Goal: Check status: Check status

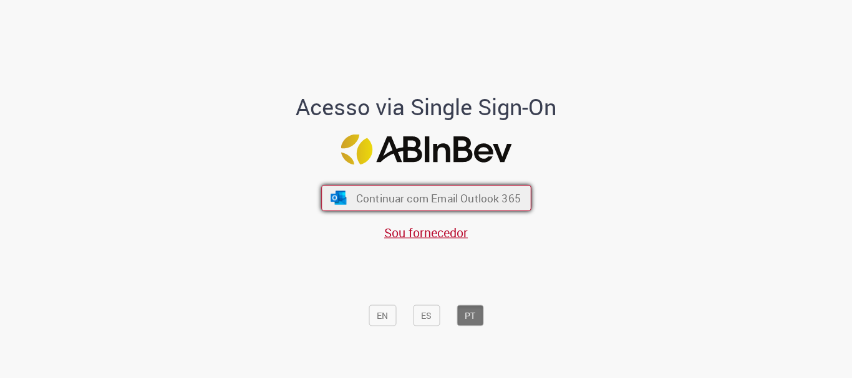
click at [382, 193] on span "Continuar com Email Outlook 365" at bounding box center [437, 198] width 165 height 14
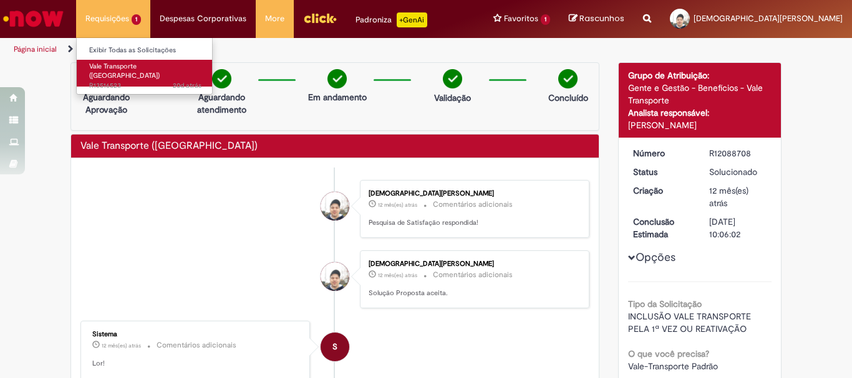
click at [126, 69] on span "Vale Transporte ([GEOGRAPHIC_DATA])" at bounding box center [124, 71] width 70 height 19
click at [130, 69] on span "Vale Transporte ([GEOGRAPHIC_DATA])" at bounding box center [124, 71] width 70 height 19
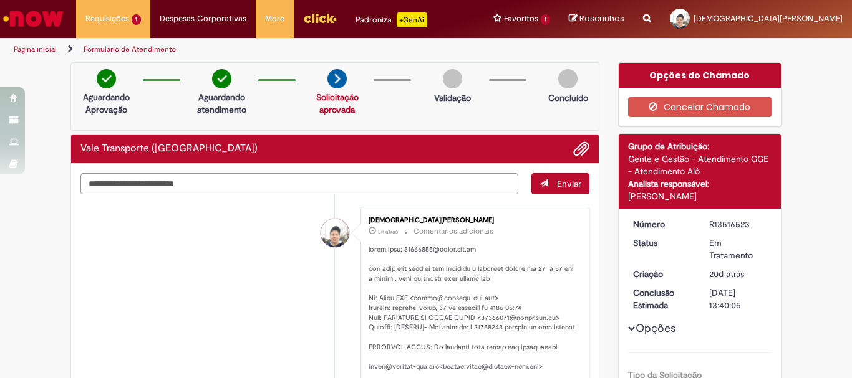
click at [309, 17] on img "Menu Cabeçalho" at bounding box center [320, 18] width 34 height 19
